Goal: Entertainment & Leisure: Consume media (video, audio)

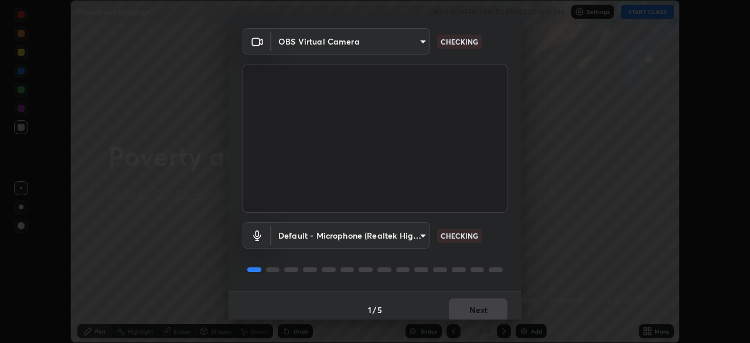
scroll to position [42, 0]
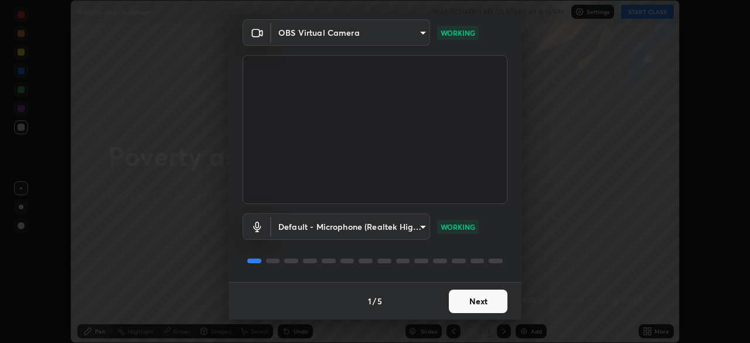
click at [484, 297] on button "Next" at bounding box center [478, 301] width 59 height 23
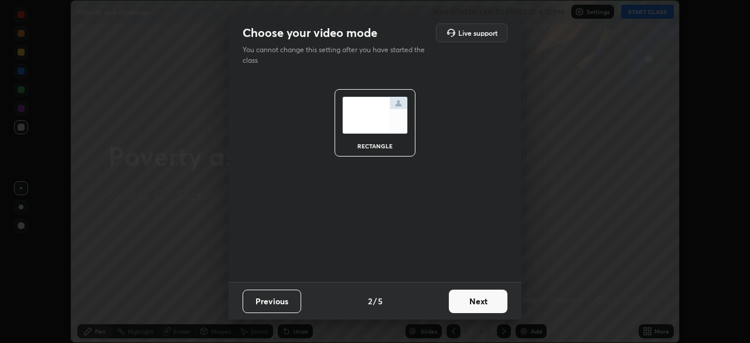
scroll to position [0, 0]
click at [488, 300] on button "Next" at bounding box center [478, 301] width 59 height 23
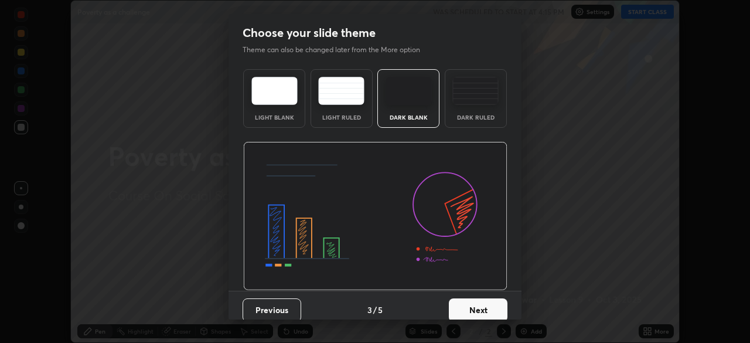
click at [489, 302] on button "Next" at bounding box center [478, 309] width 59 height 23
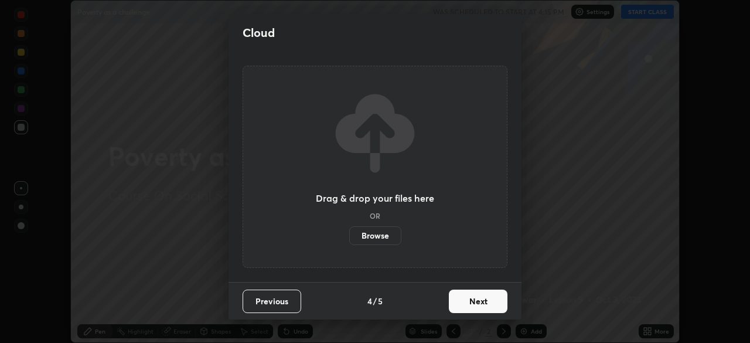
click at [489, 302] on button "Next" at bounding box center [478, 301] width 59 height 23
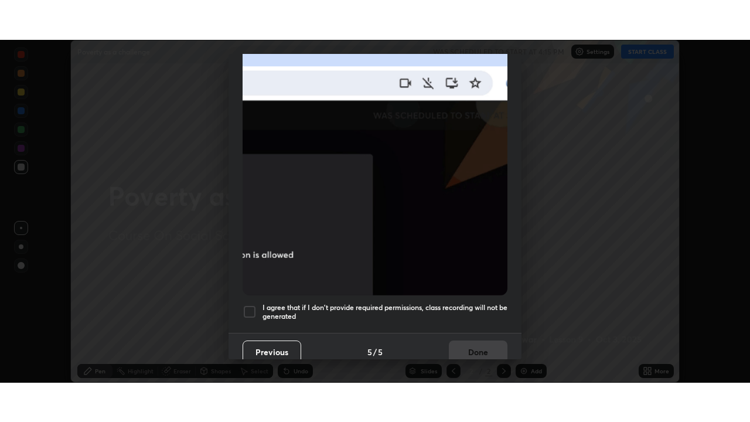
scroll to position [281, 0]
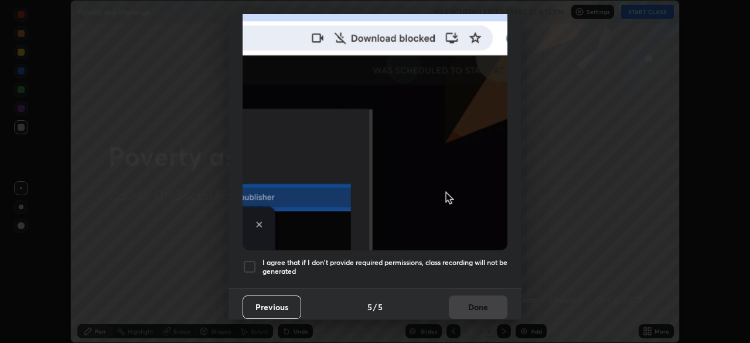
click at [404, 258] on h5 "I agree that if I don't provide required permissions, class recording will not …" at bounding box center [385, 267] width 245 height 18
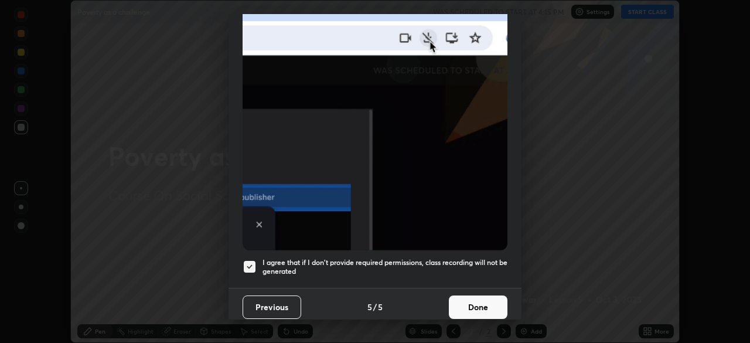
click at [466, 301] on button "Done" at bounding box center [478, 306] width 59 height 23
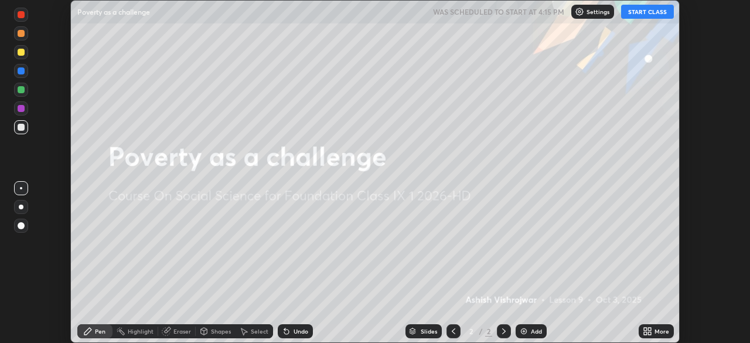
click at [633, 11] on button "START CLASS" at bounding box center [647, 12] width 53 height 14
click at [655, 334] on div "More" at bounding box center [662, 331] width 15 height 6
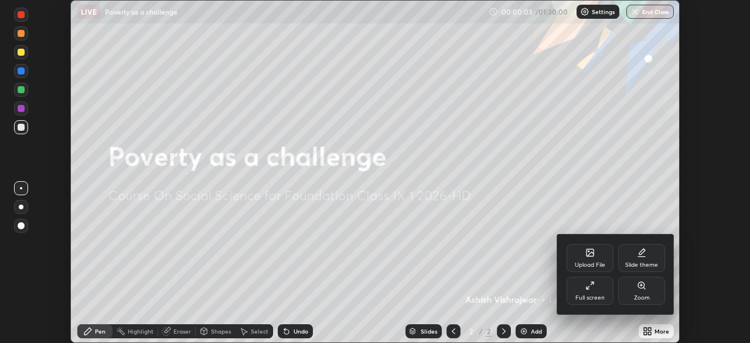
click at [596, 293] on div "Full screen" at bounding box center [590, 291] width 47 height 28
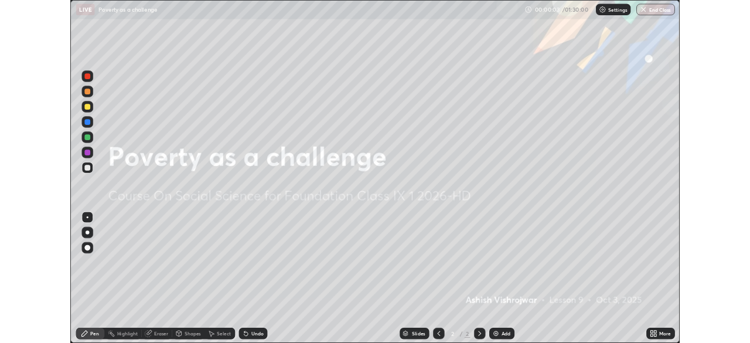
scroll to position [422, 750]
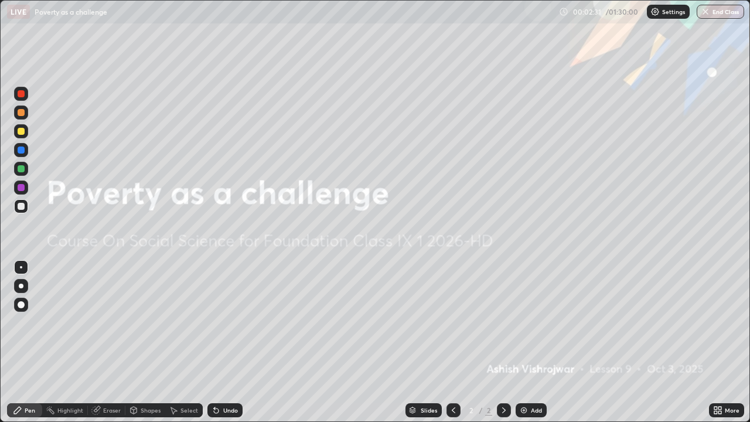
click at [528, 342] on div "Add" at bounding box center [531, 410] width 31 height 14
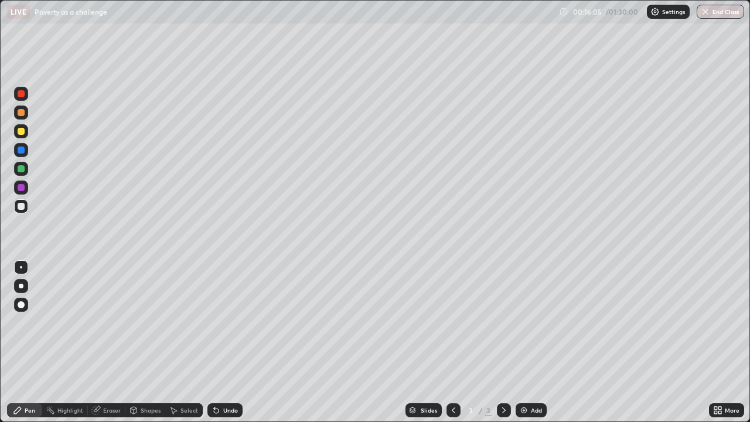
click at [528, 342] on div "Add" at bounding box center [531, 410] width 31 height 14
click at [103, 342] on div "Eraser" at bounding box center [112, 410] width 18 height 6
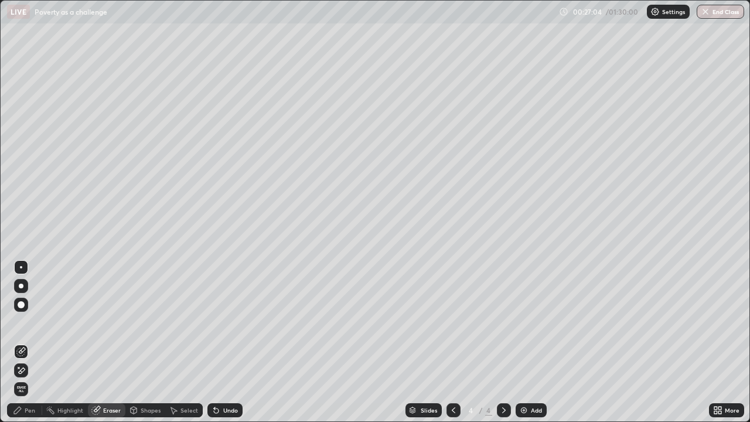
click at [26, 342] on div "Pen" at bounding box center [30, 410] width 11 height 6
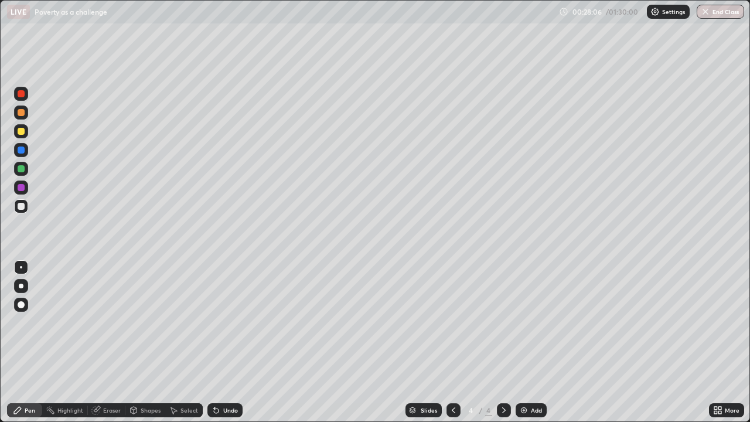
click at [533, 342] on div "Add" at bounding box center [536, 410] width 11 height 6
click at [451, 342] on icon at bounding box center [453, 410] width 9 height 9
click at [503, 342] on icon at bounding box center [503, 410] width 9 height 9
click at [535, 342] on div "Add" at bounding box center [536, 410] width 11 height 6
click at [68, 342] on div "Highlight" at bounding box center [70, 410] width 26 height 6
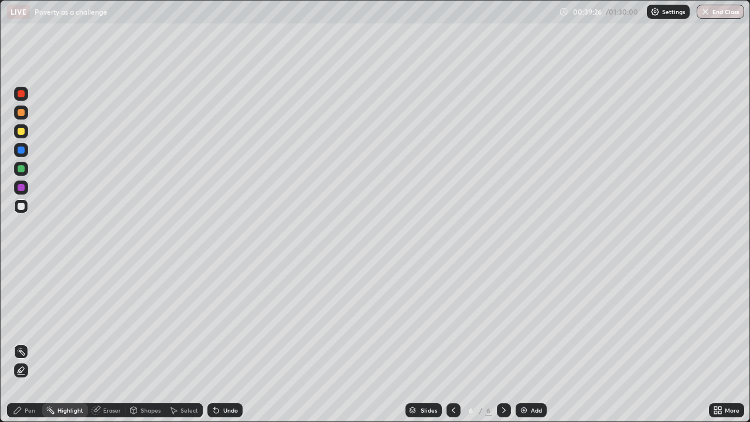
click at [97, 342] on icon at bounding box center [97, 409] width 6 height 6
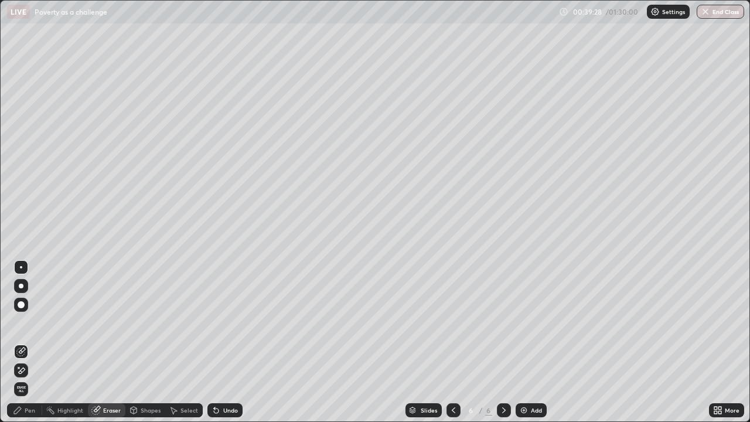
click at [25, 342] on div "Pen" at bounding box center [30, 410] width 11 height 6
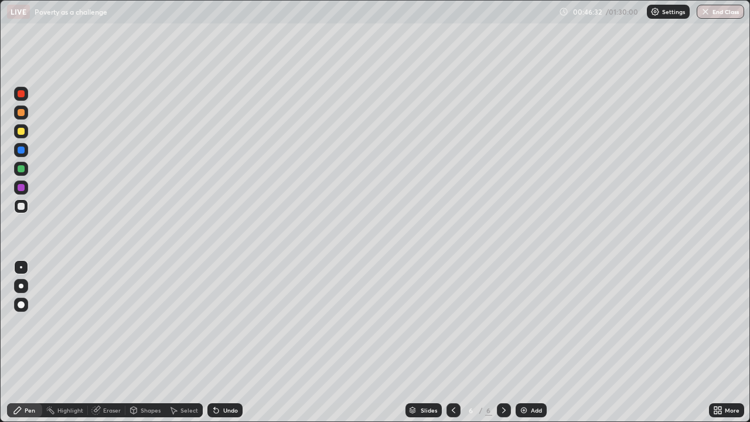
click at [523, 342] on img at bounding box center [523, 410] width 9 height 9
click at [100, 342] on icon at bounding box center [95, 410] width 9 height 9
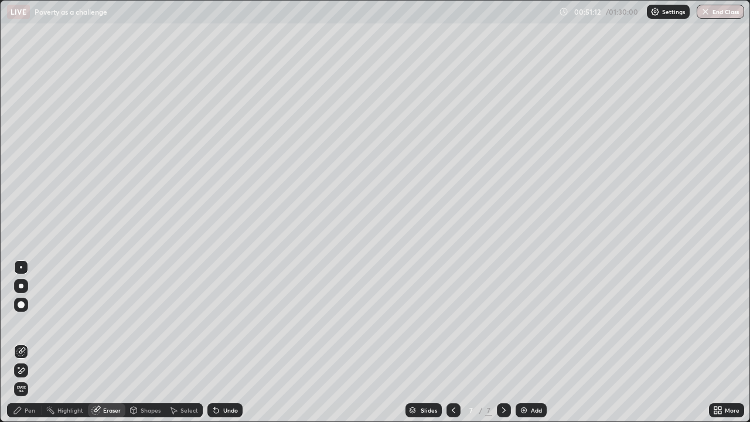
click at [15, 342] on icon at bounding box center [17, 410] width 7 height 7
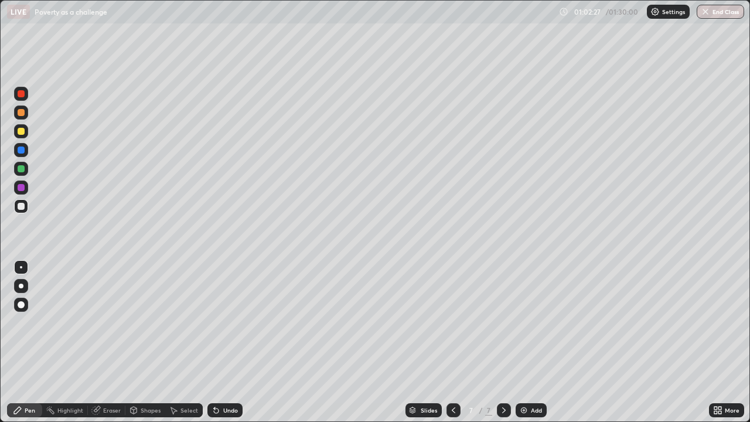
click at [529, 342] on div "Add" at bounding box center [531, 410] width 31 height 14
click at [704, 13] on img "button" at bounding box center [706, 11] width 9 height 9
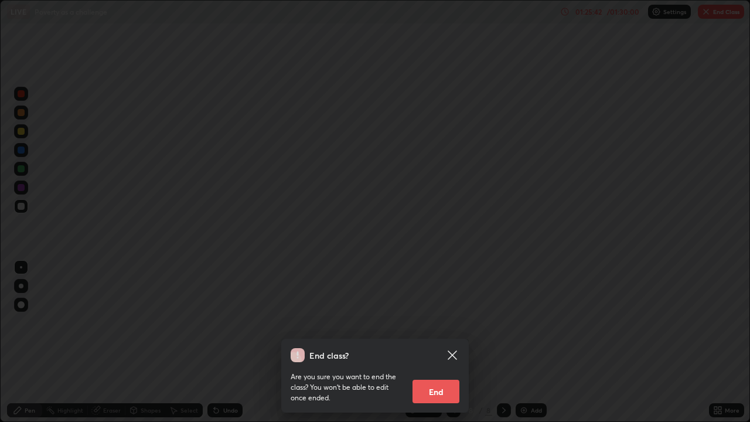
click at [447, 342] on button "End" at bounding box center [436, 391] width 47 height 23
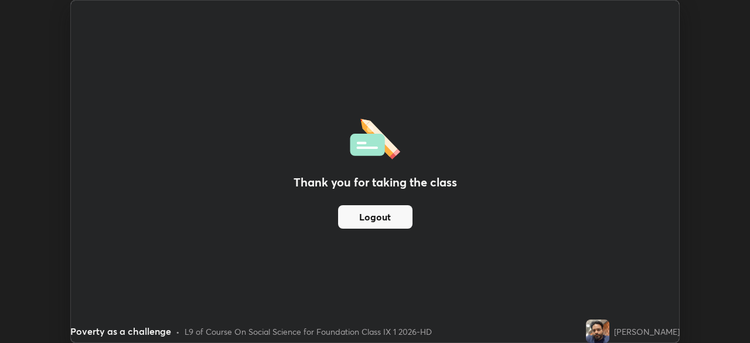
scroll to position [58279, 57872]
